Goal: Information Seeking & Learning: Find specific fact

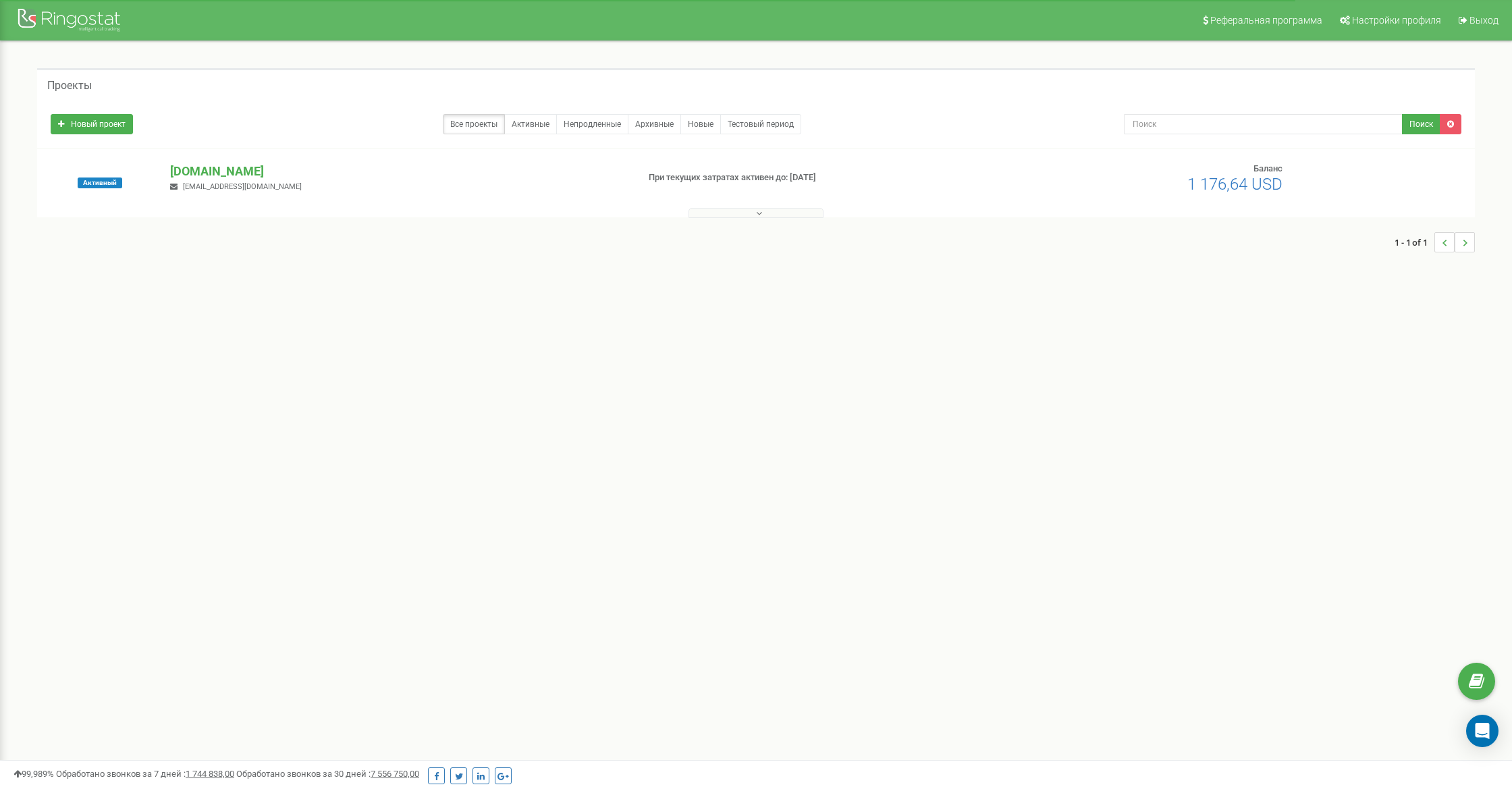
click at [756, 216] on icon at bounding box center [758, 213] width 6 height 9
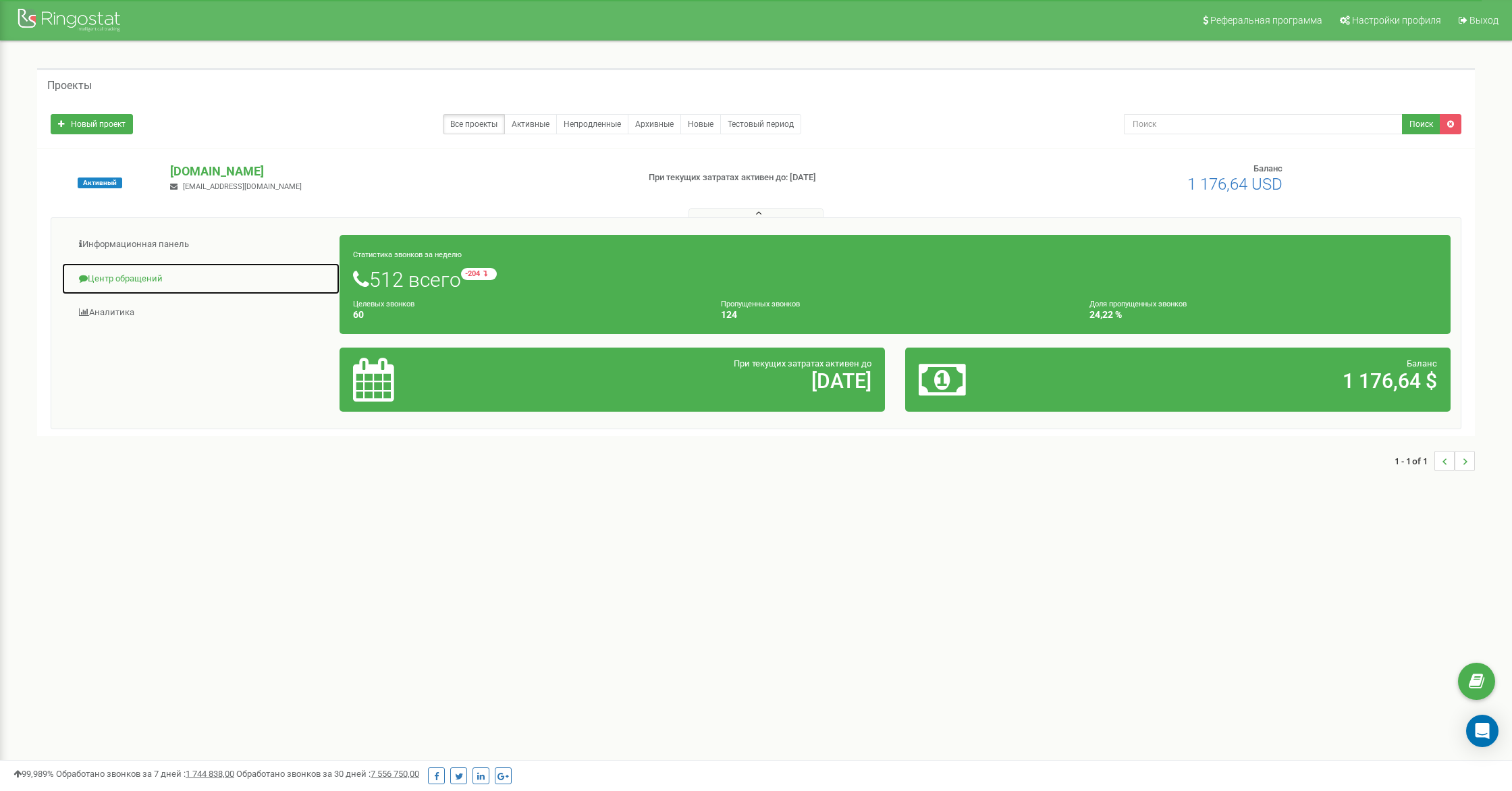
click at [128, 280] on link "Центр обращений" at bounding box center [201, 279] width 279 height 33
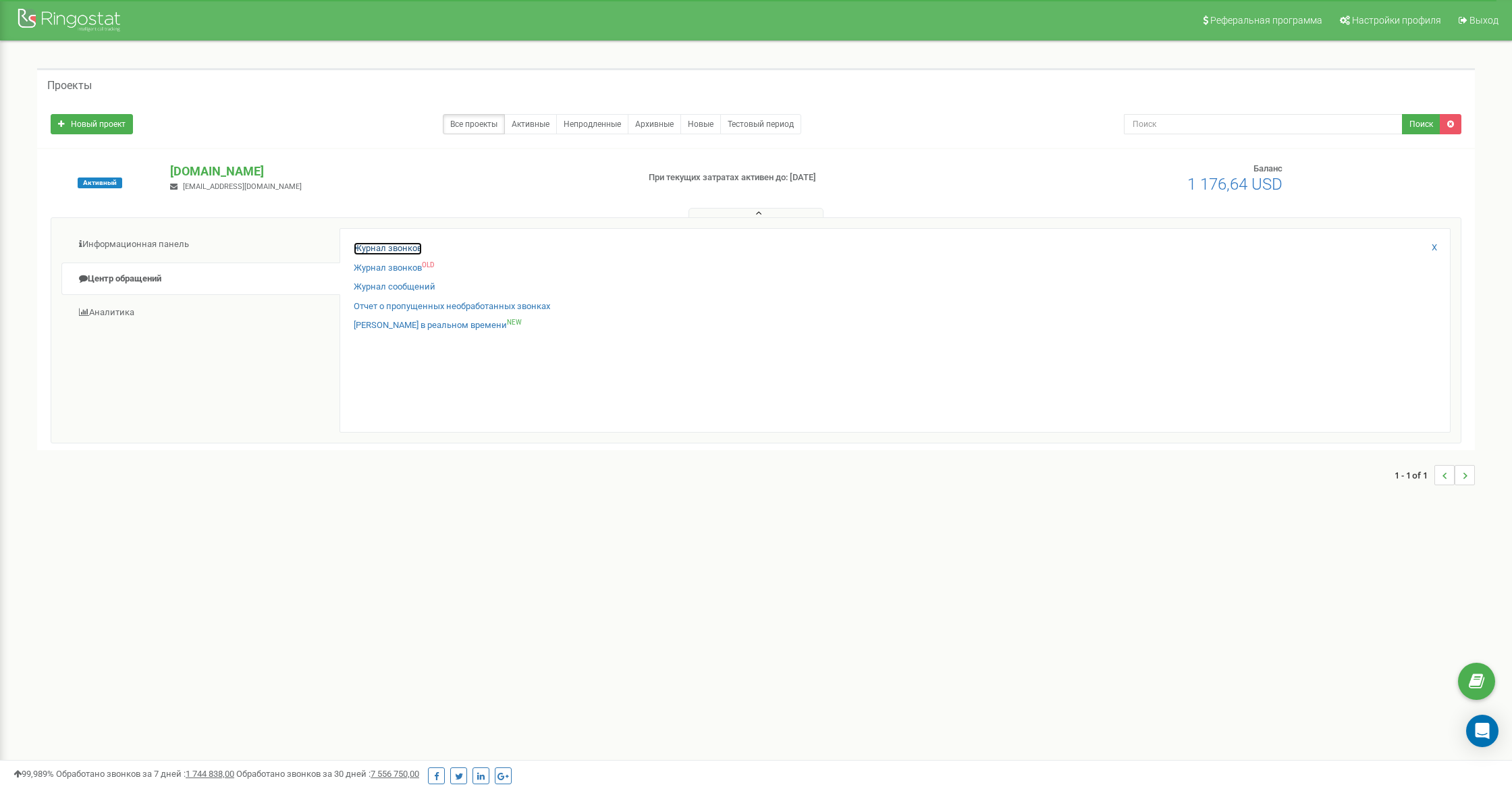
click at [386, 246] on link "Журнал звонков" at bounding box center [387, 249] width 68 height 13
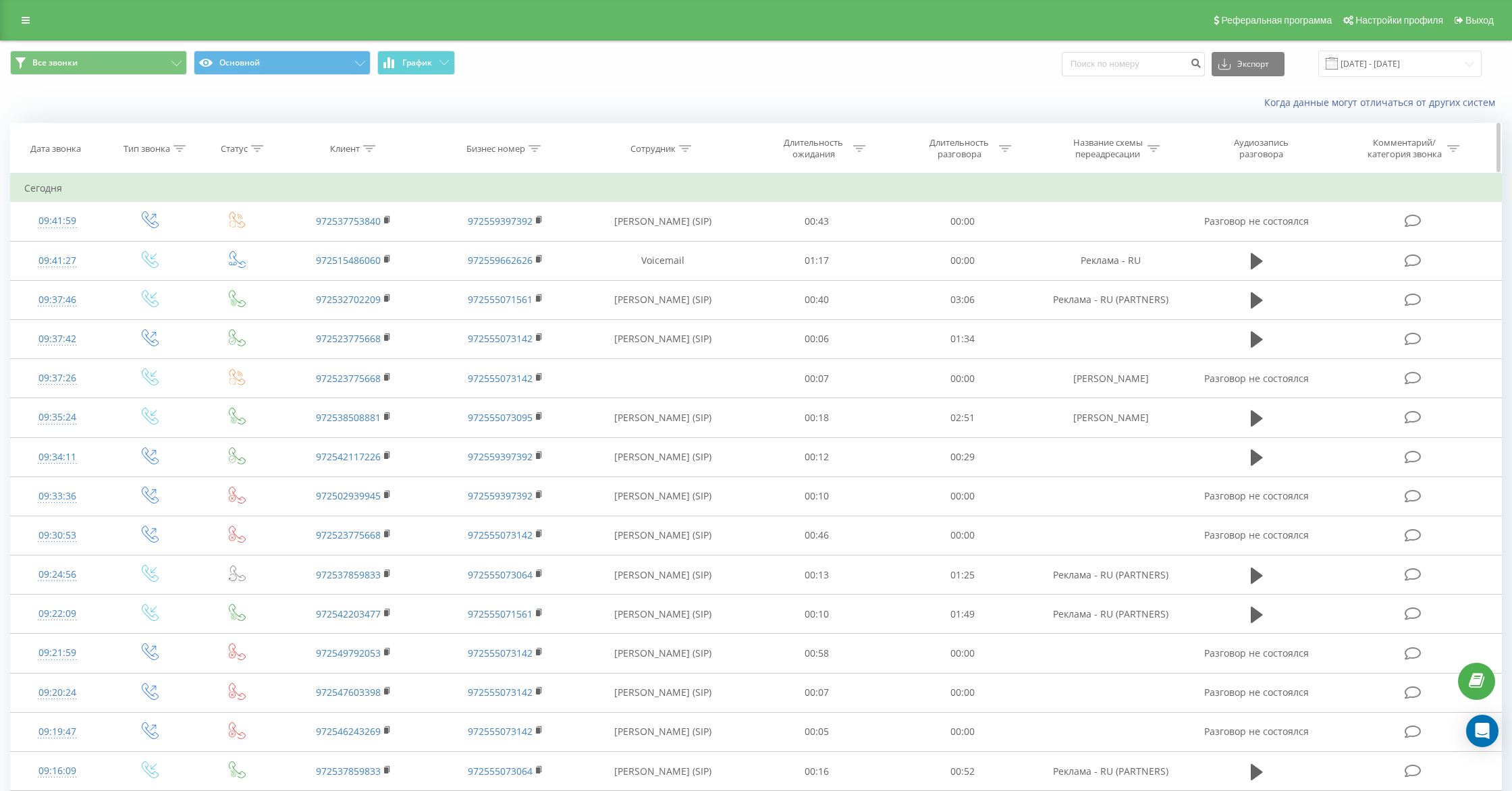
click at [684, 145] on icon at bounding box center [684, 148] width 12 height 7
click at [638, 244] on input "text" at bounding box center [663, 245] width 118 height 24
click at [727, 179] on div at bounding box center [727, 184] width 7 height 13
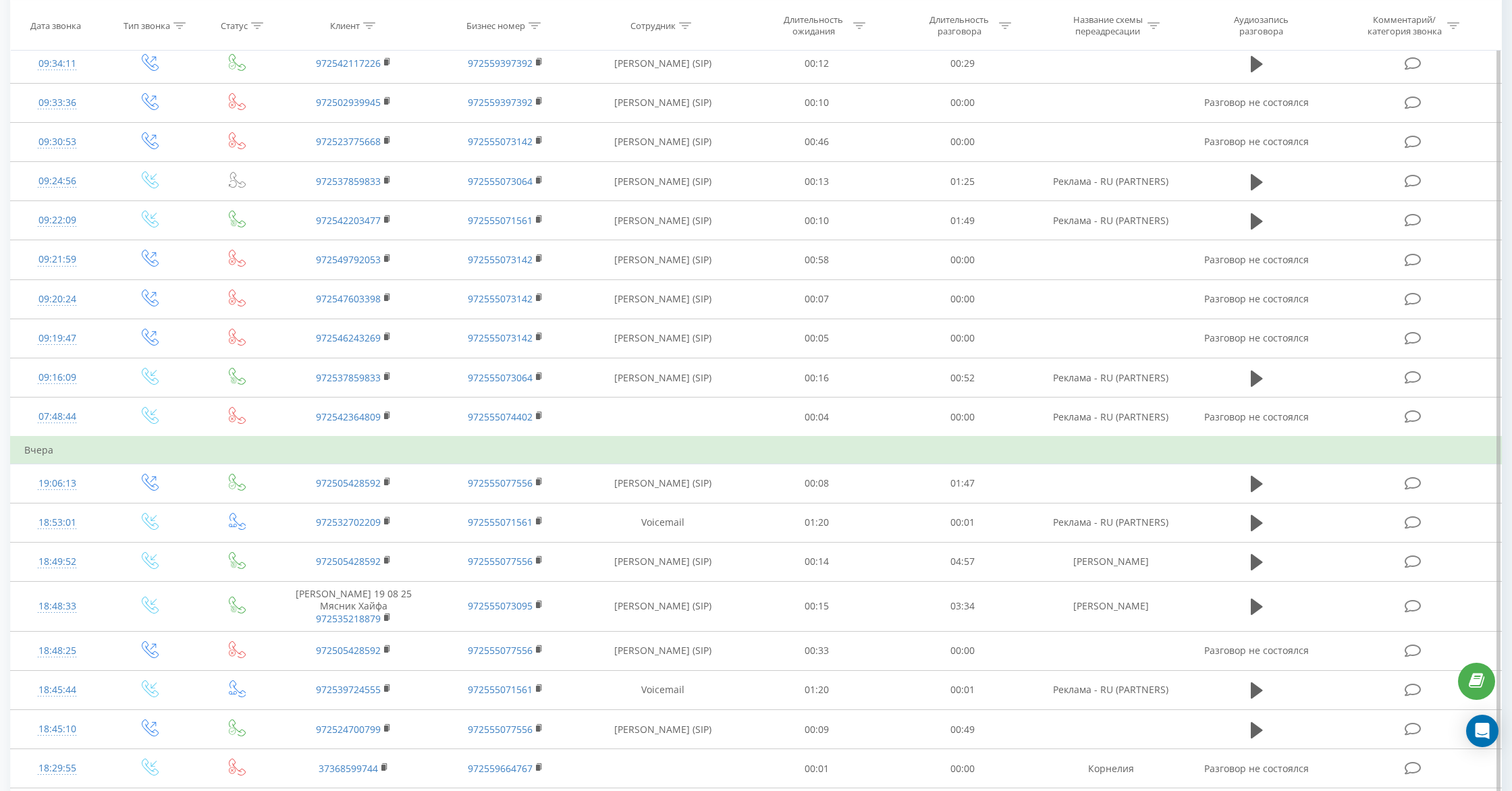
scroll to position [481, 0]
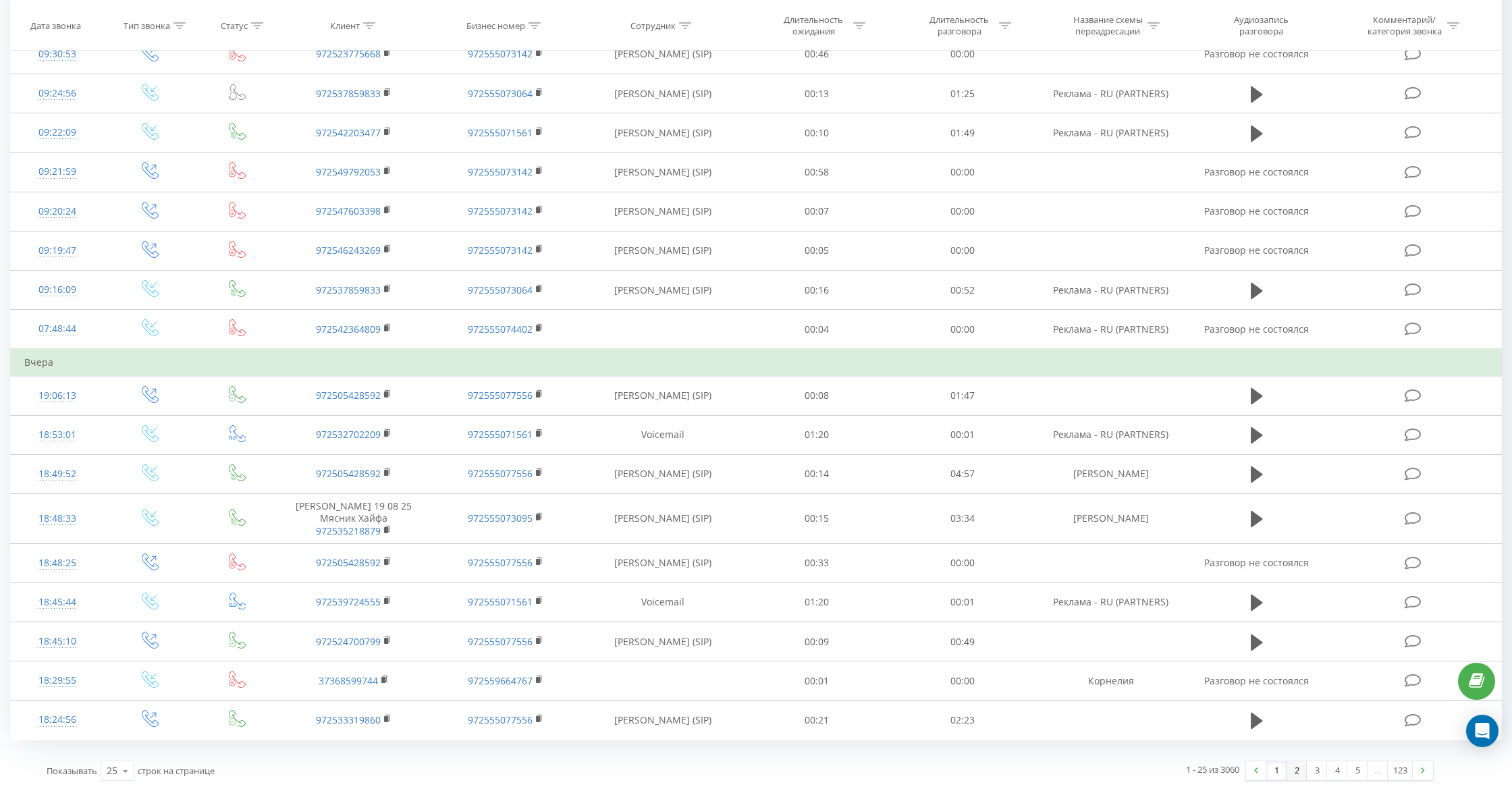
click at [1296, 774] on link "2" at bounding box center [1296, 770] width 21 height 19
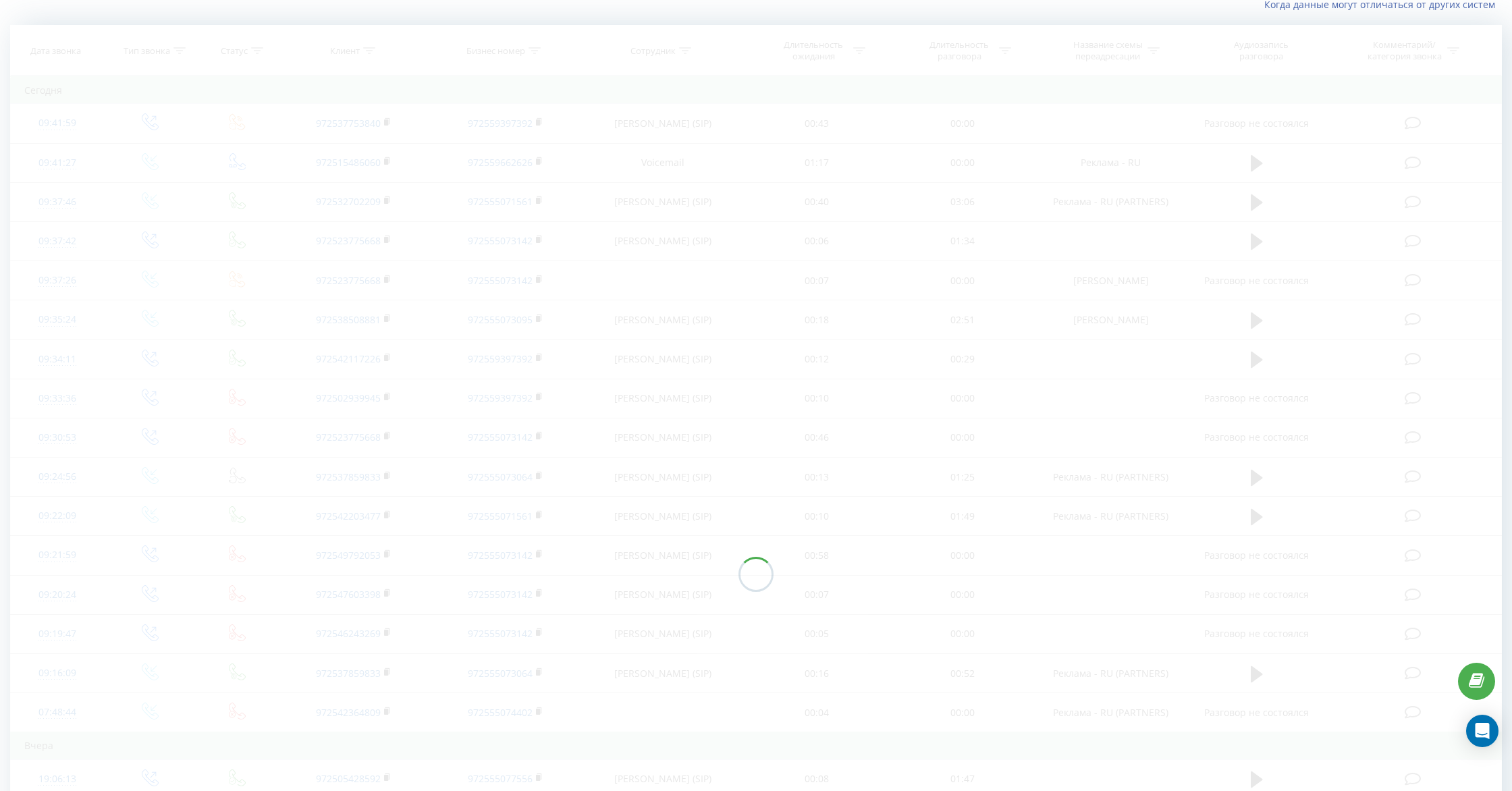
scroll to position [89, 0]
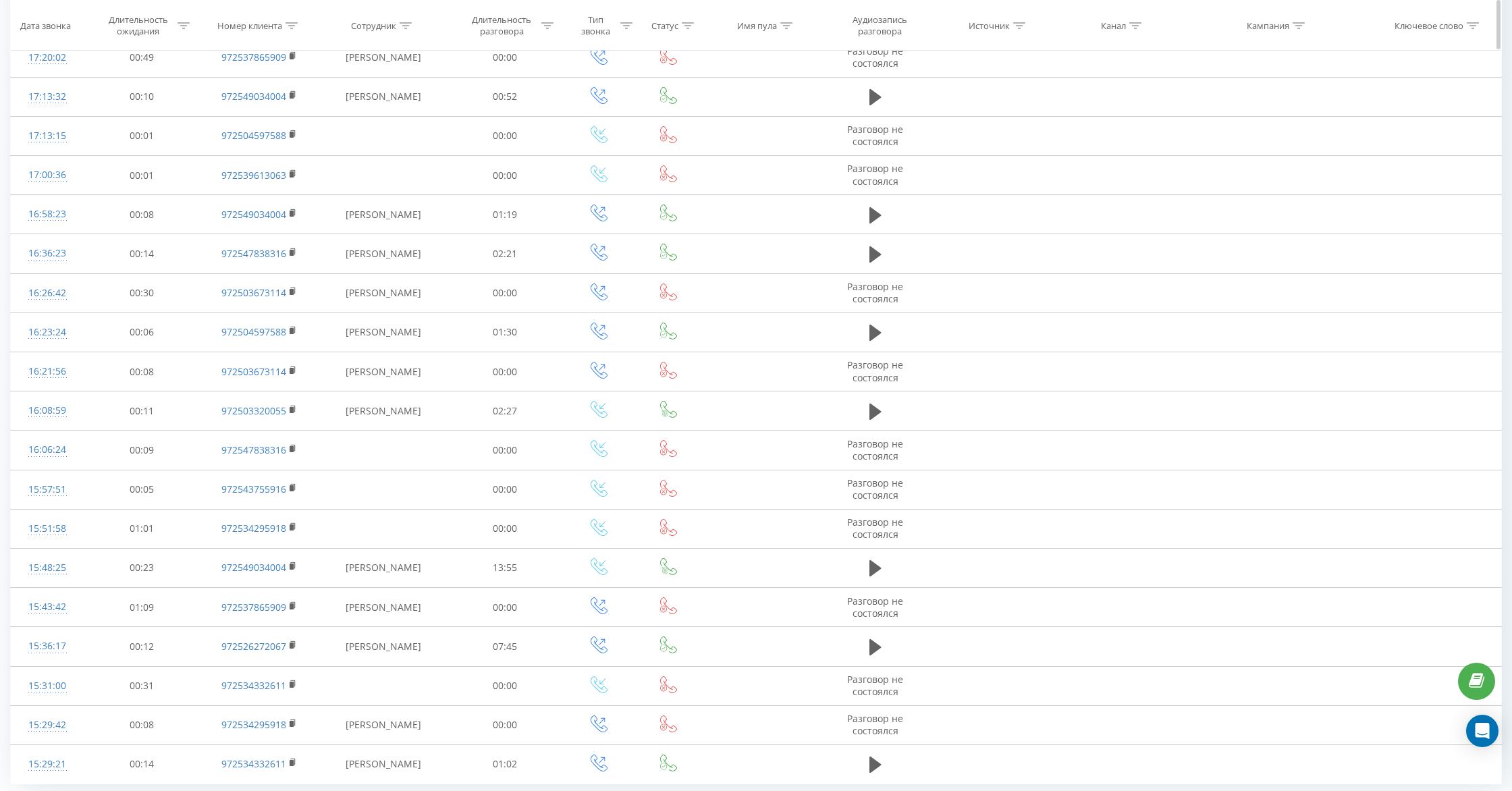
scroll to position [397, 0]
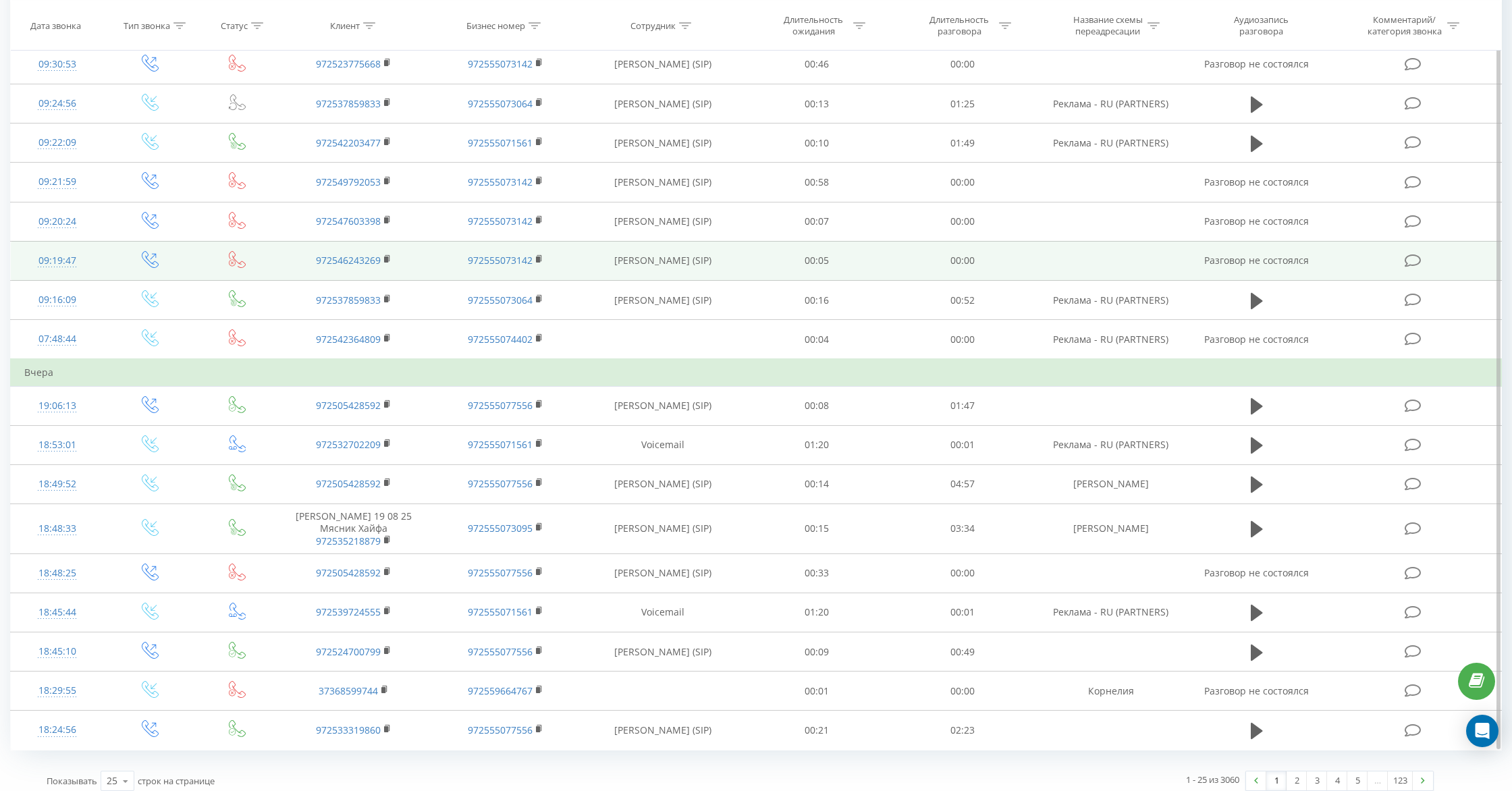
scroll to position [481, 0]
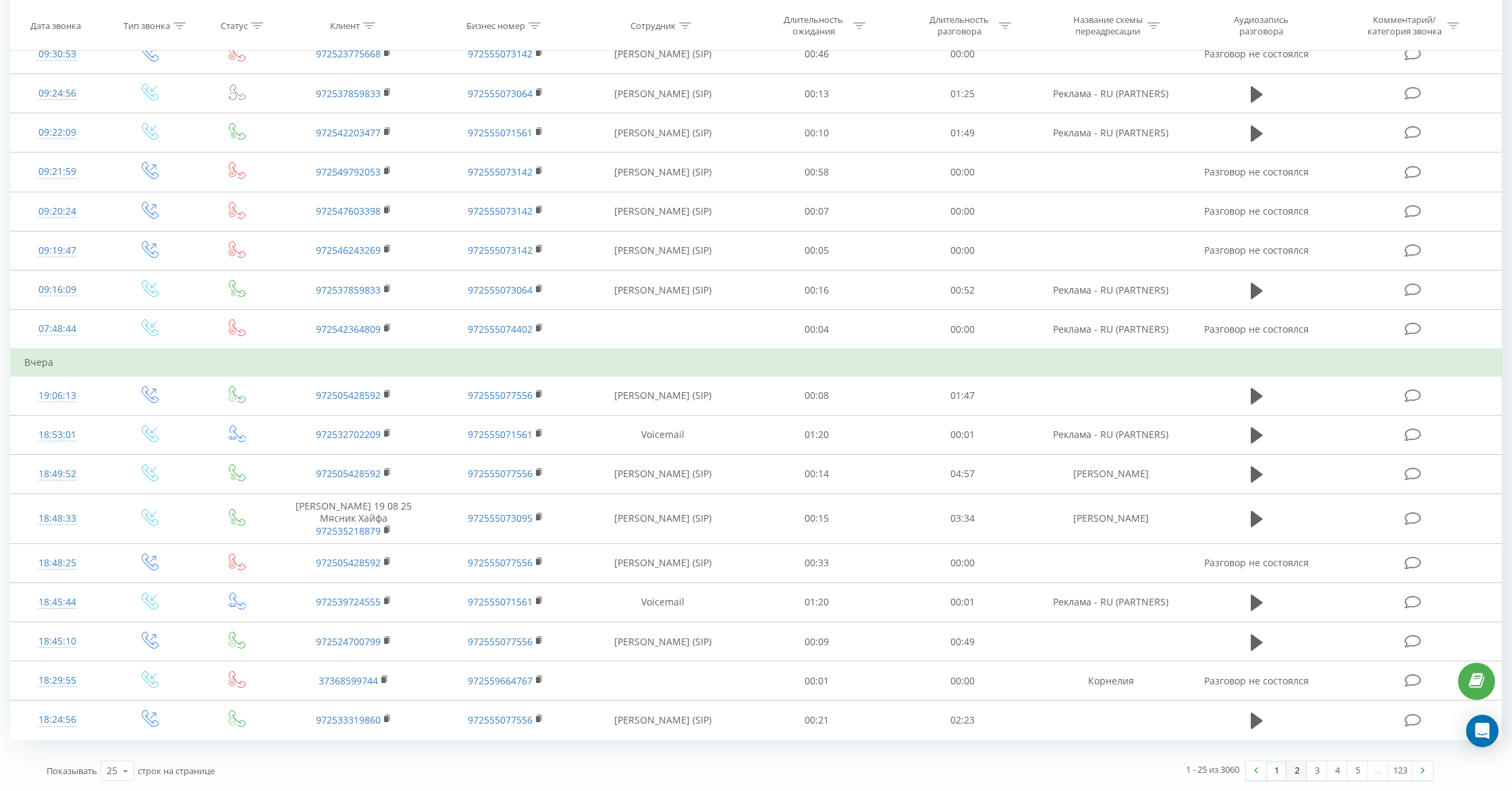
click at [1296, 770] on link "2" at bounding box center [1296, 770] width 21 height 19
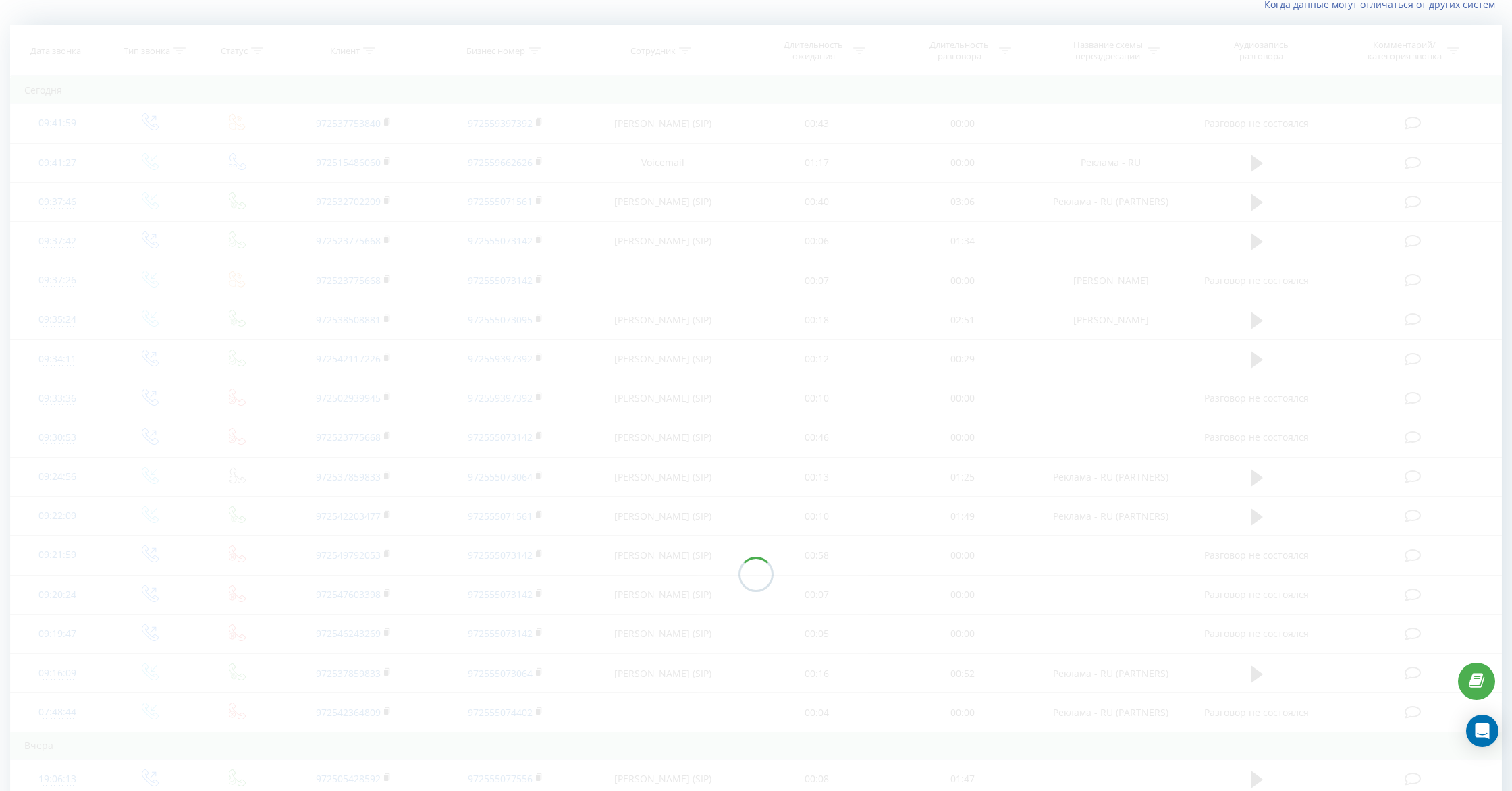
scroll to position [89, 0]
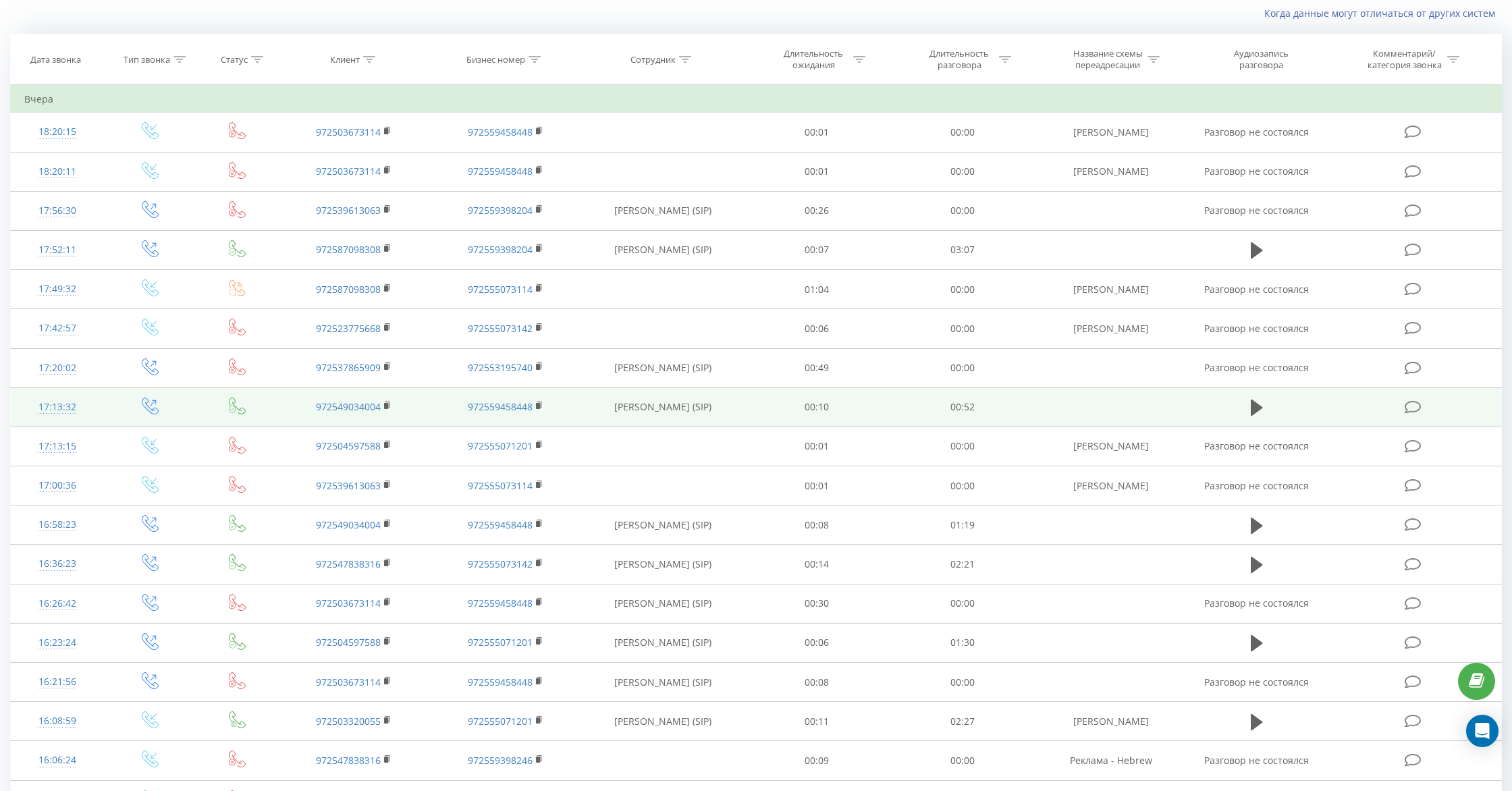
drag, startPoint x: 609, startPoint y: 405, endPoint x: 711, endPoint y: 404, distance: 102.0
click at [711, 404] on td "Katerina Chertac (SIP)" at bounding box center [662, 407] width 164 height 39
copy td "Katerina Chertac (SIP)"
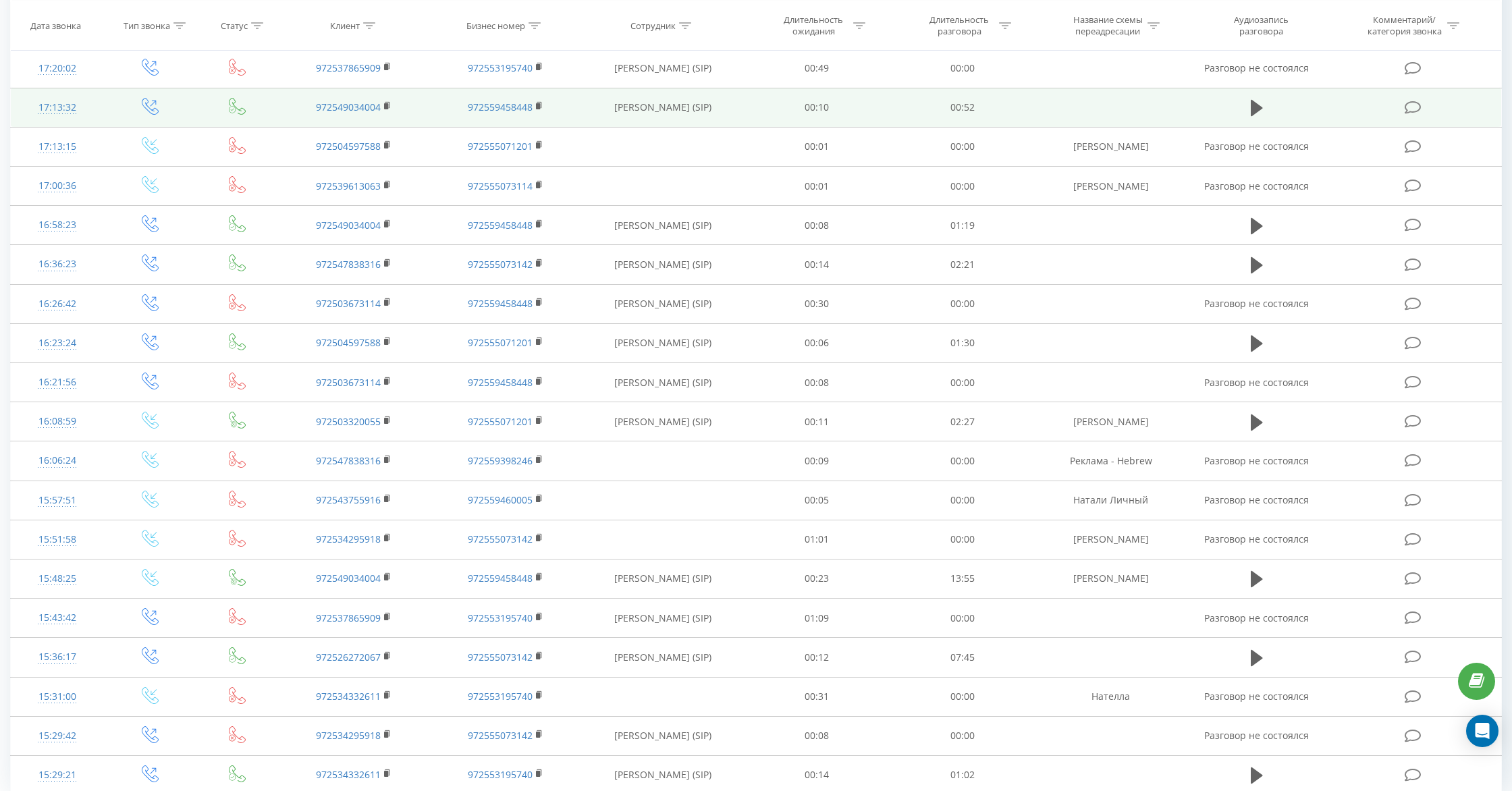
scroll to position [443, 0]
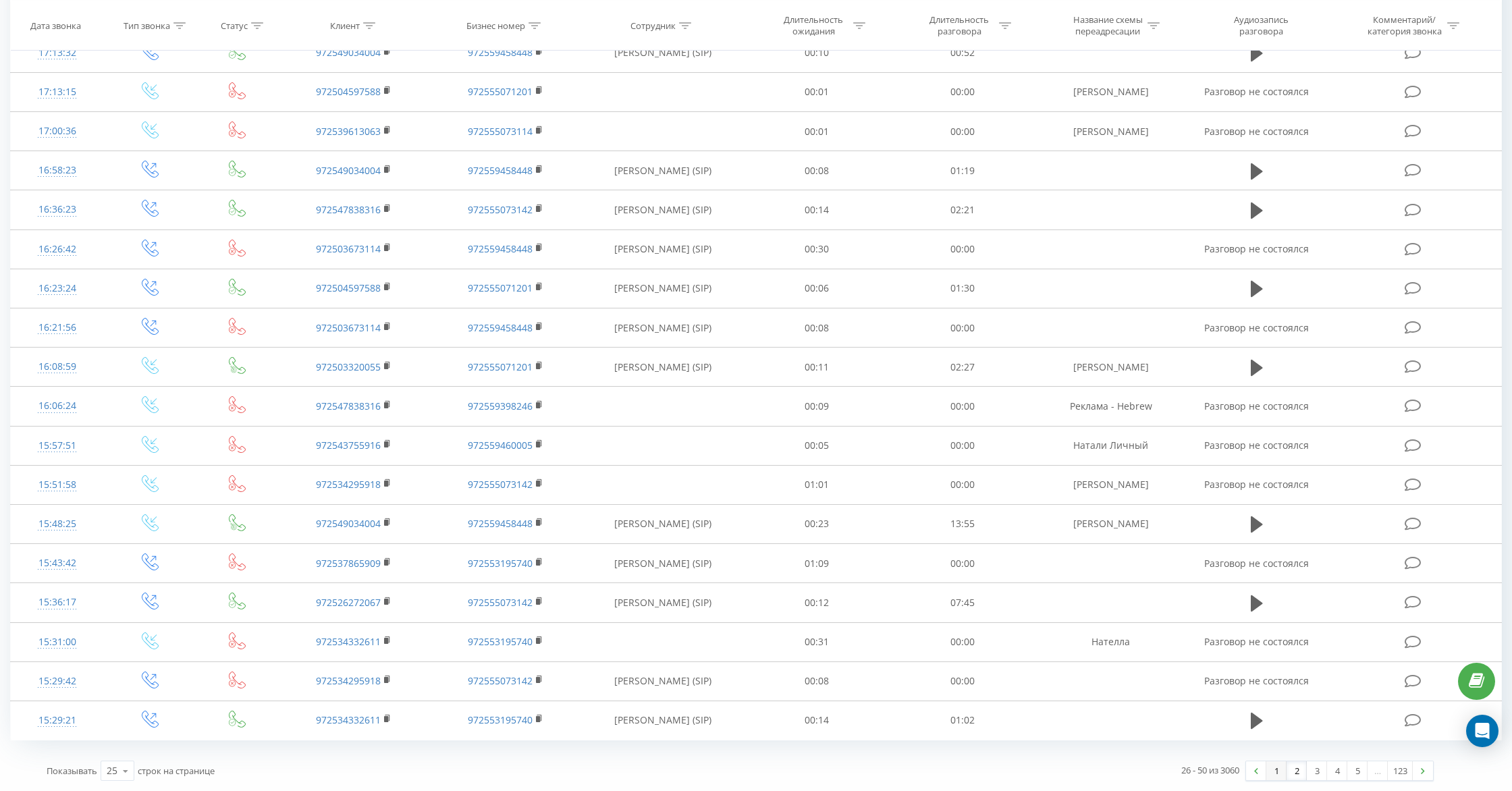
click at [1273, 772] on link "1" at bounding box center [1276, 770] width 21 height 19
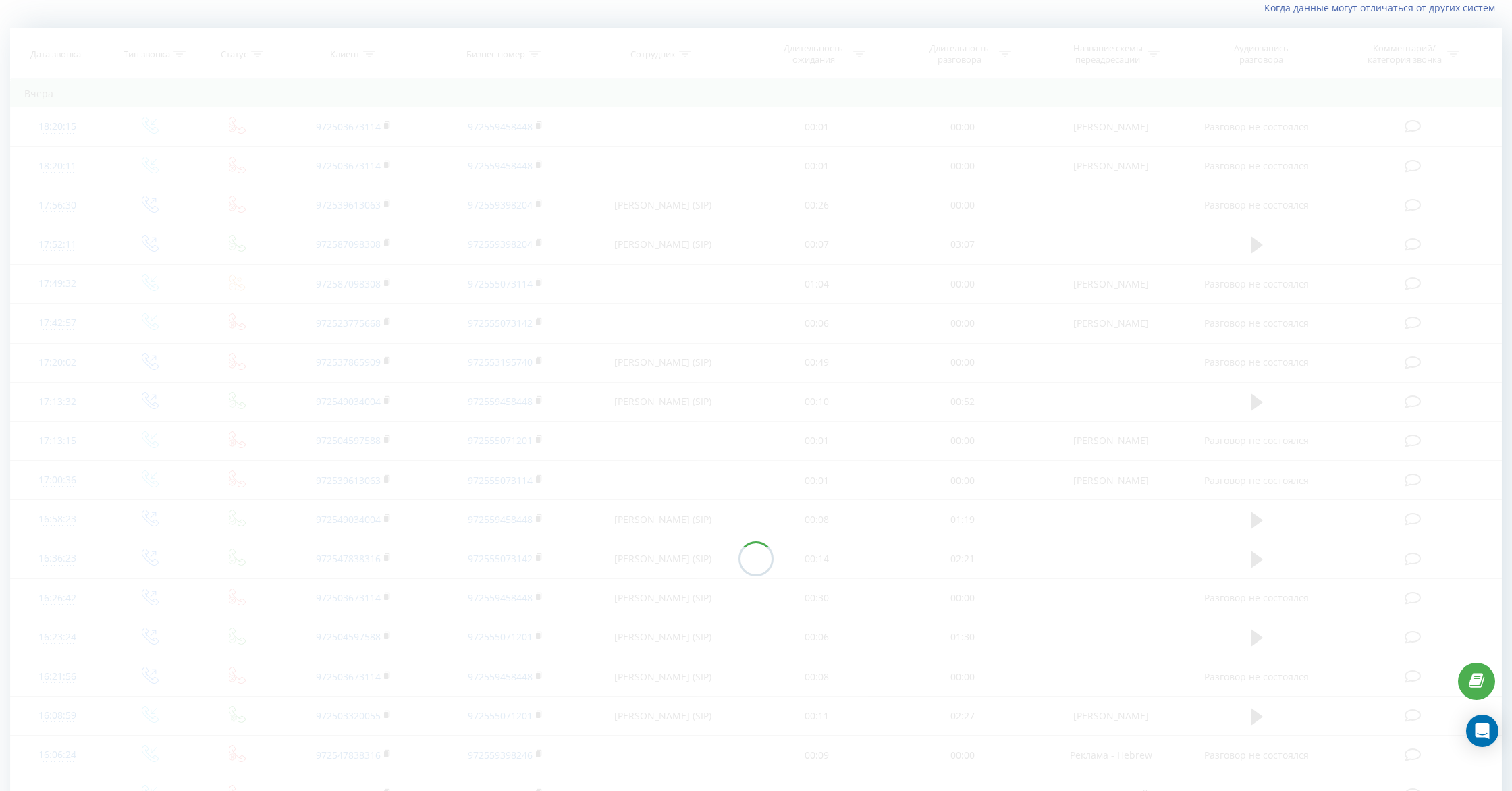
scroll to position [89, 0]
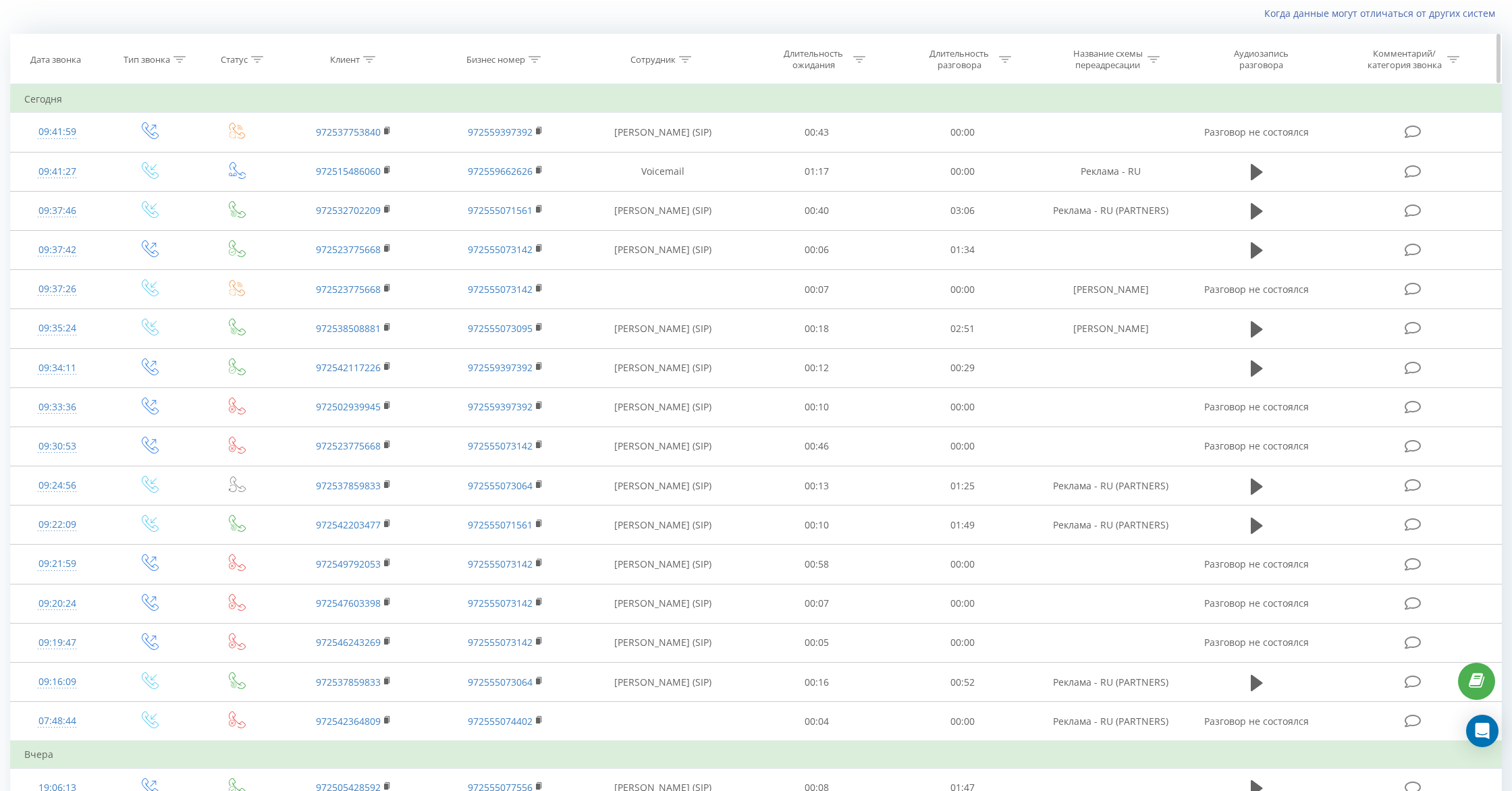
click at [666, 58] on div "Сотрудник" at bounding box center [652, 60] width 45 height 12
click at [622, 155] on input "text" at bounding box center [663, 156] width 118 height 24
paste input "Katerina Chertac (SIP)"
type input "Katerina Chertac (SIP)"
click at [689, 187] on span "OK" at bounding box center [691, 182] width 38 height 21
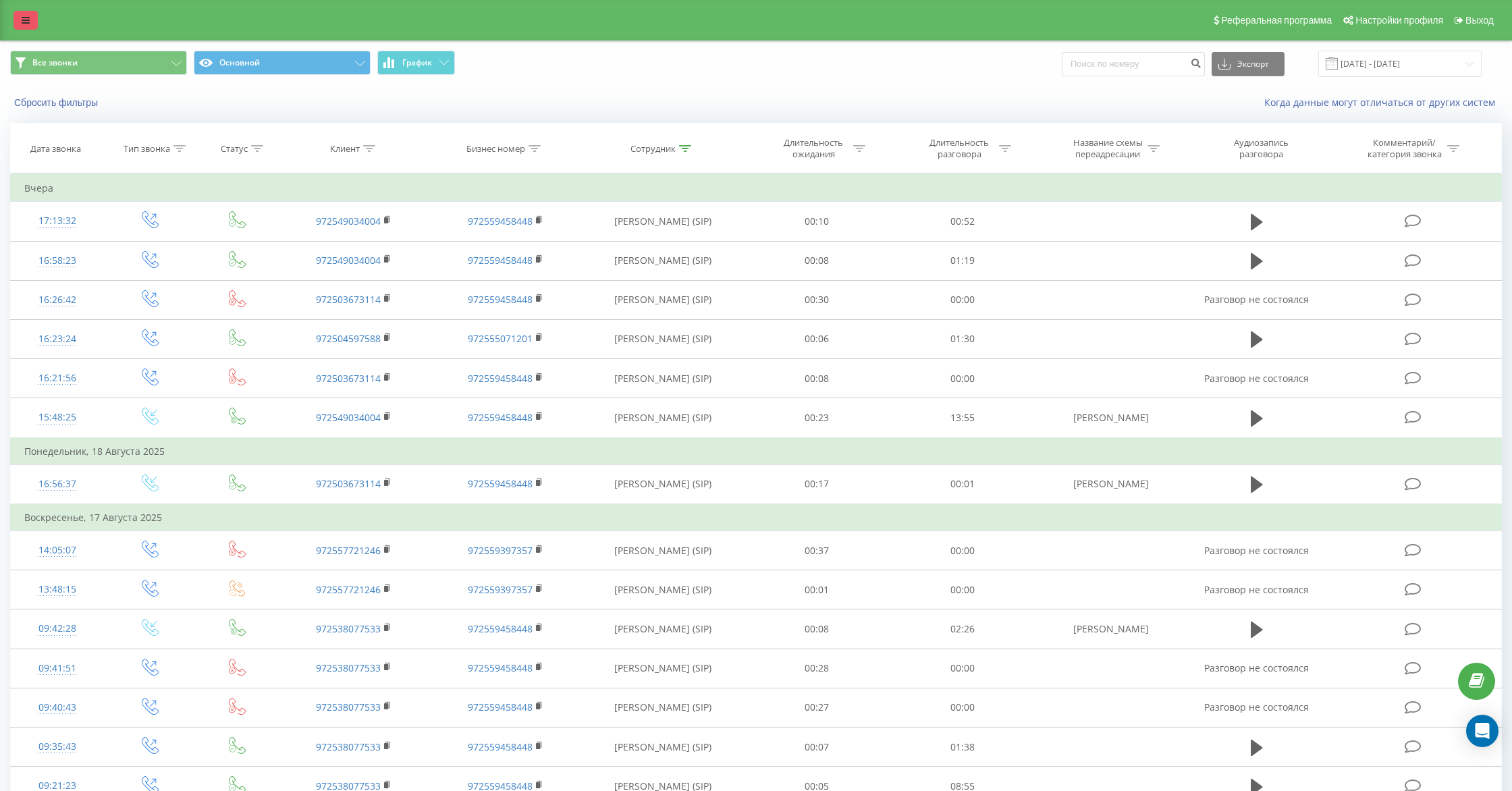
click at [25, 20] on icon at bounding box center [26, 20] width 8 height 9
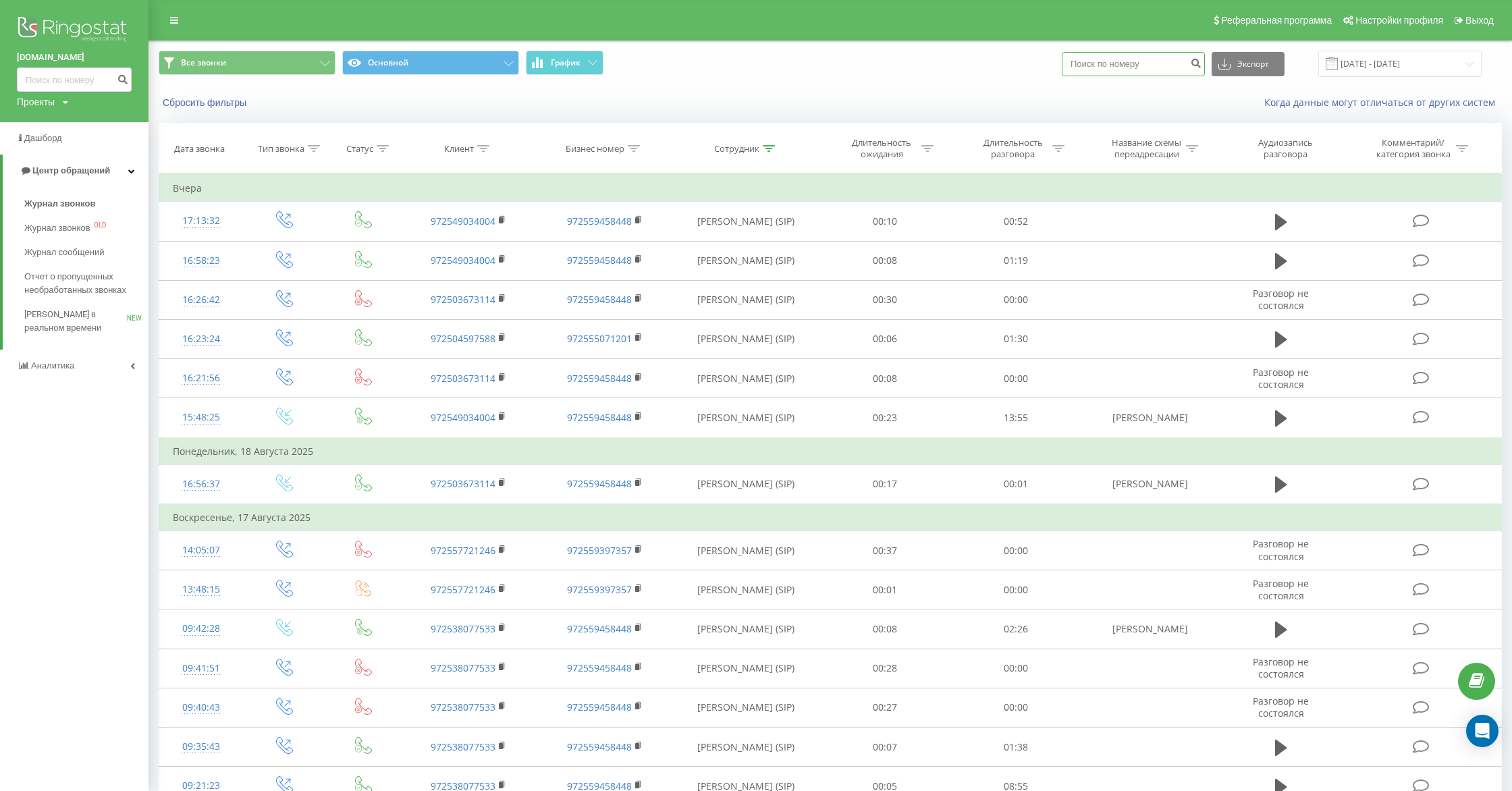
click at [1127, 63] on input at bounding box center [1134, 64] width 143 height 25
paste input "972503673114"
type input "972503673114"
click at [1202, 63] on icon "submit" at bounding box center [1196, 62] width 12 height 8
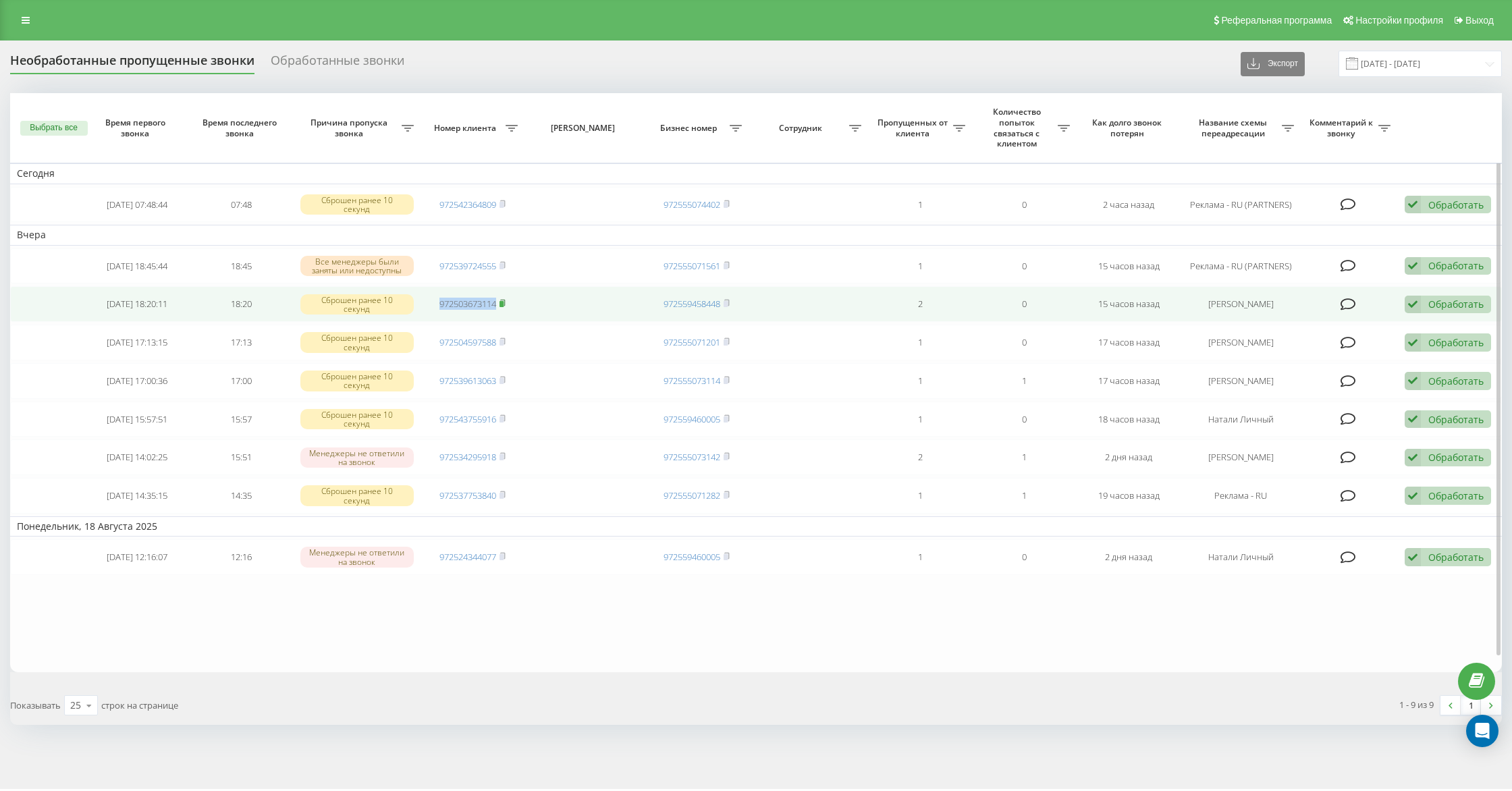
drag, startPoint x: 432, startPoint y: 298, endPoint x: 503, endPoint y: 298, distance: 71.0
click at [503, 298] on td "972503673114" at bounding box center [472, 303] width 104 height 35
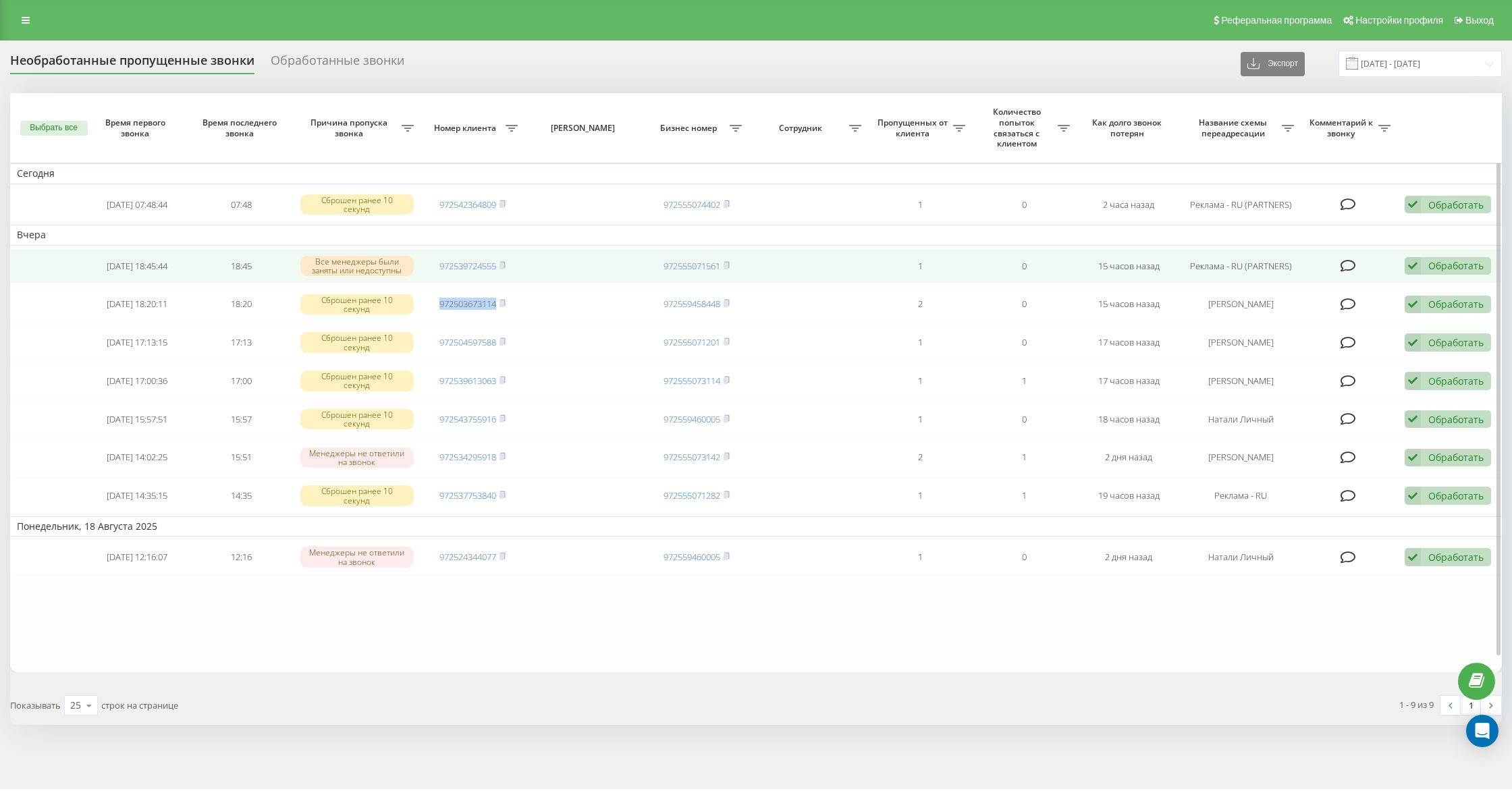
copy link "972503673114"
